Goal: Information Seeking & Learning: Find specific fact

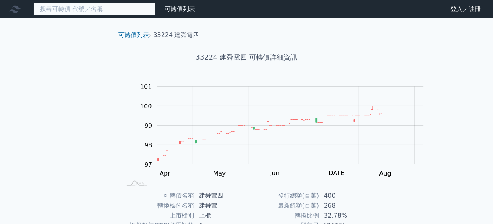
click at [69, 10] on input at bounding box center [95, 9] width 122 height 13
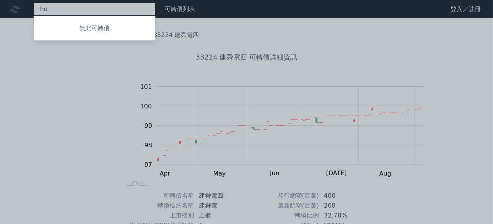
type input "h"
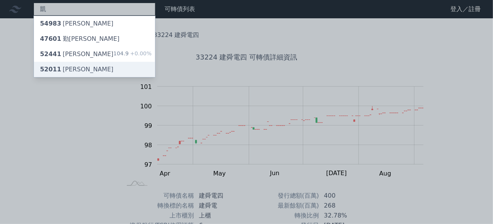
type input "凱"
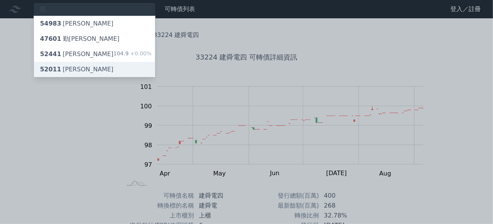
click at [86, 74] on div "52011 [PERSON_NAME]" at bounding box center [77, 69] width 74 height 9
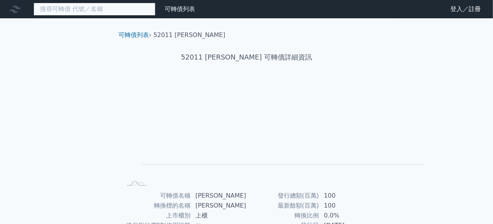
click at [78, 15] on input at bounding box center [95, 9] width 122 height 13
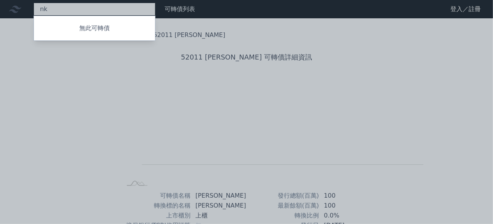
type input "n"
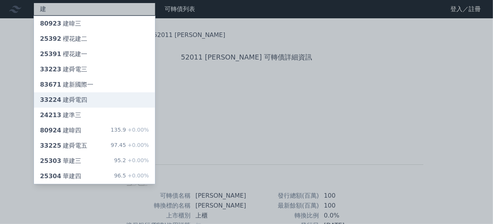
type input "建"
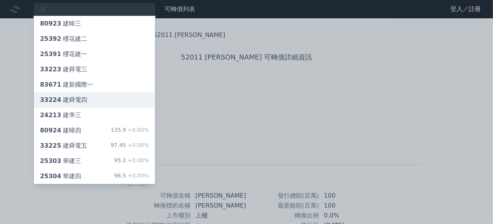
click at [109, 108] on div "33224 建舜電四" at bounding box center [94, 99] width 121 height 15
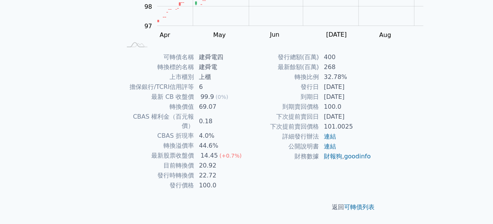
scroll to position [143, 0]
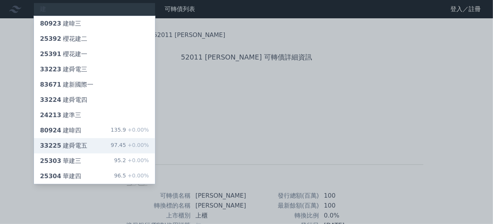
click at [87, 150] on div "33225 建舜電五" at bounding box center [63, 145] width 47 height 9
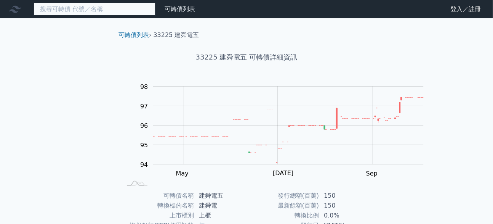
click at [85, 12] on input at bounding box center [95, 9] width 122 height 13
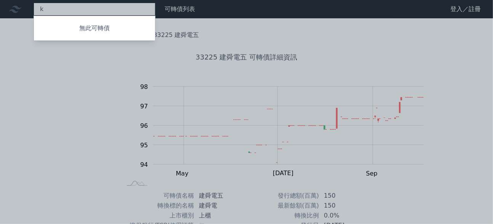
type input "k"
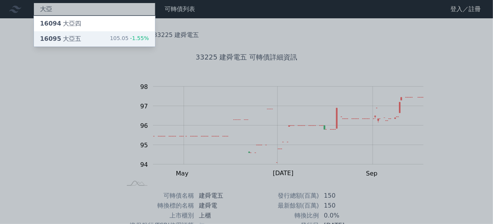
type input "大亞"
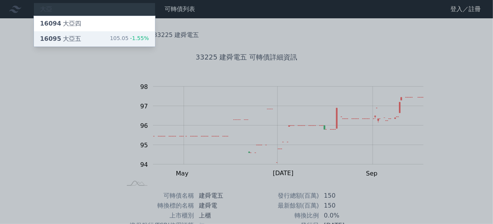
click at [98, 47] on div "16095 大亞五 105.05 -1.55%" at bounding box center [94, 38] width 121 height 15
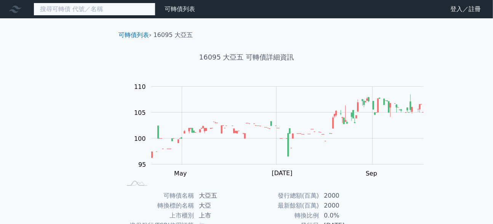
click at [57, 13] on input at bounding box center [95, 9] width 122 height 13
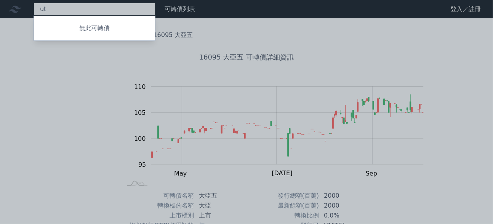
type input "u"
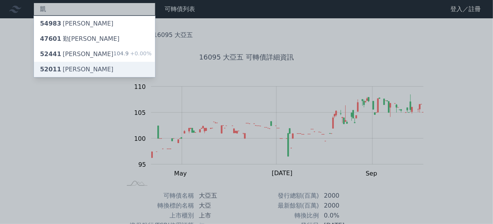
type input "凱"
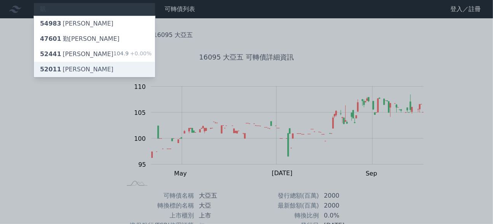
click at [83, 74] on div "52011 [PERSON_NAME]" at bounding box center [77, 69] width 74 height 9
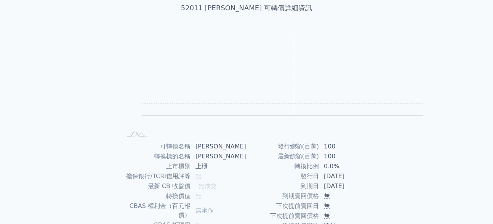
scroll to position [191, 0]
